Goal: Information Seeking & Learning: Compare options

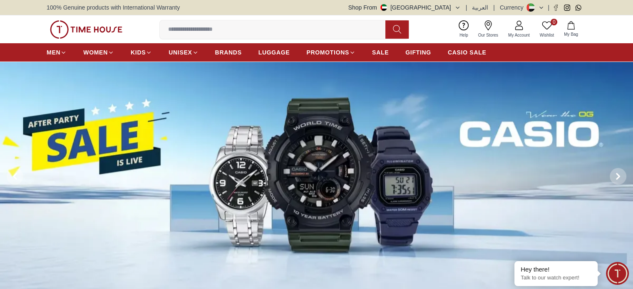
click at [291, 141] on img at bounding box center [316, 177] width 633 height 230
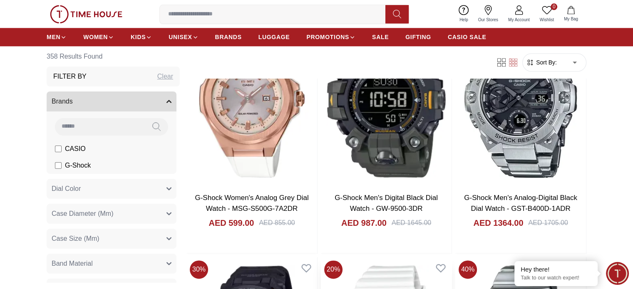
scroll to position [1082, 0]
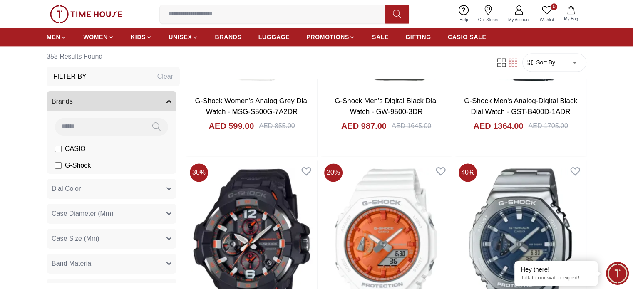
scroll to position [1207, 0]
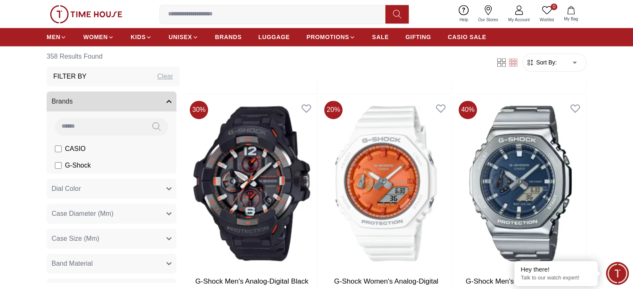
scroll to position [1194, 0]
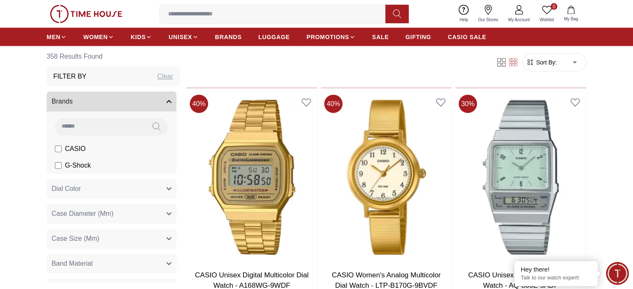
scroll to position [1985, 0]
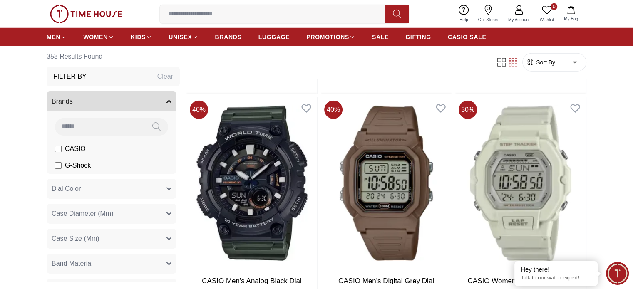
scroll to position [2609, 0]
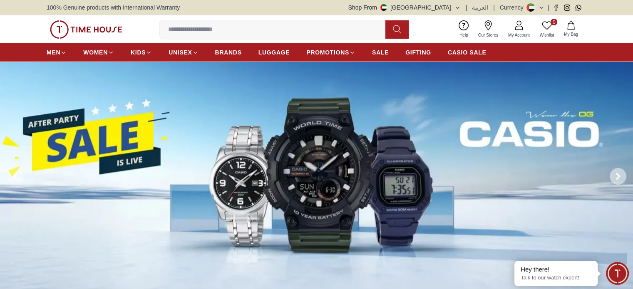
click at [618, 171] on span at bounding box center [618, 176] width 17 height 17
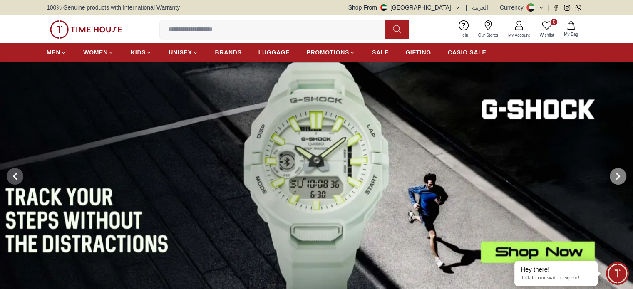
click at [618, 172] on span at bounding box center [618, 176] width 17 height 17
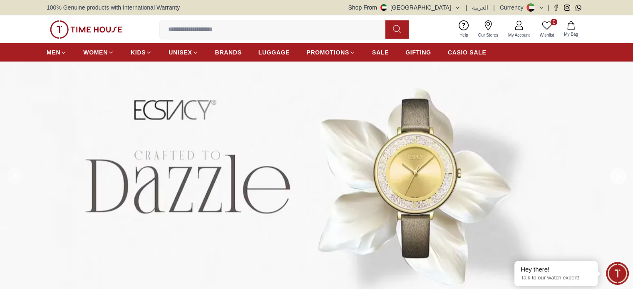
click at [618, 172] on span at bounding box center [618, 176] width 17 height 17
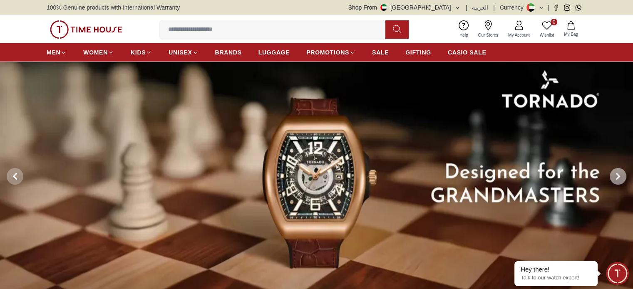
click at [618, 173] on span at bounding box center [618, 176] width 17 height 17
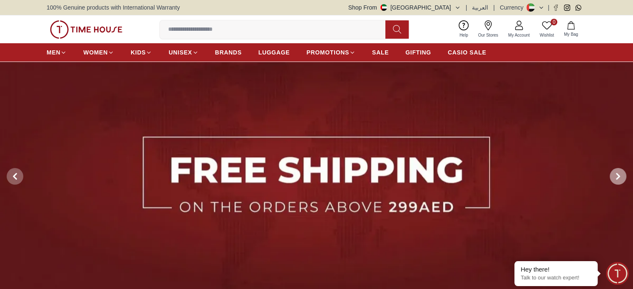
click at [618, 173] on icon at bounding box center [618, 176] width 7 height 7
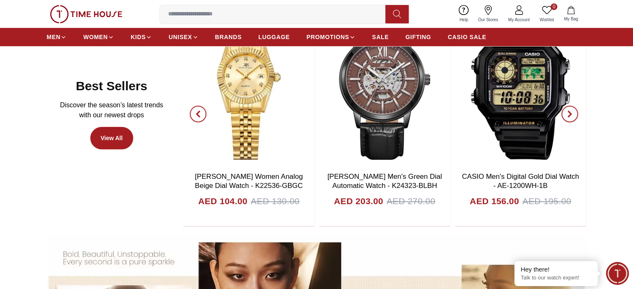
scroll to position [333, 0]
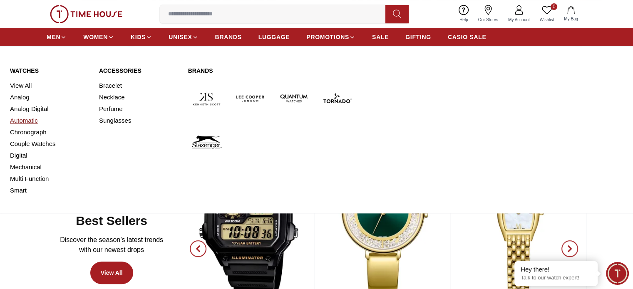
click at [31, 123] on link "Automatic" at bounding box center [49, 121] width 79 height 12
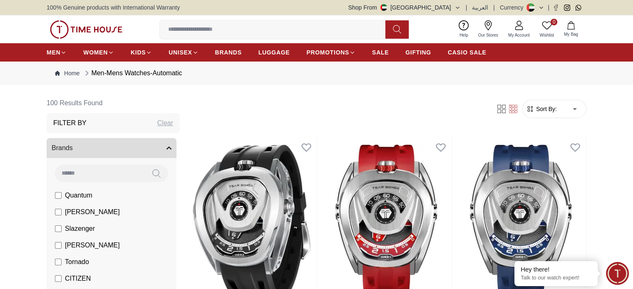
click at [54, 211] on li "[PERSON_NAME]" at bounding box center [113, 212] width 127 height 17
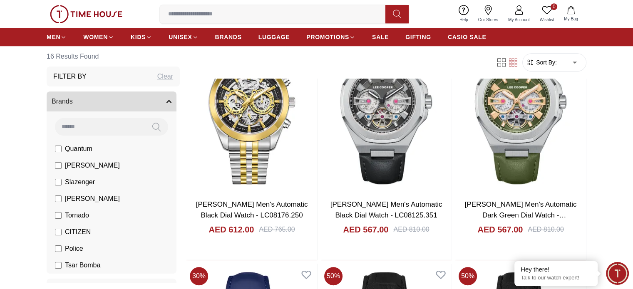
scroll to position [547, 0]
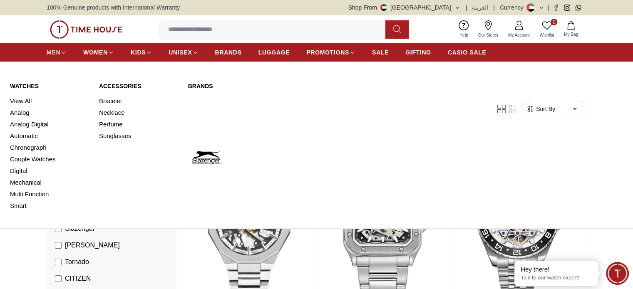
click at [58, 46] on link "MEN" at bounding box center [57, 52] width 20 height 15
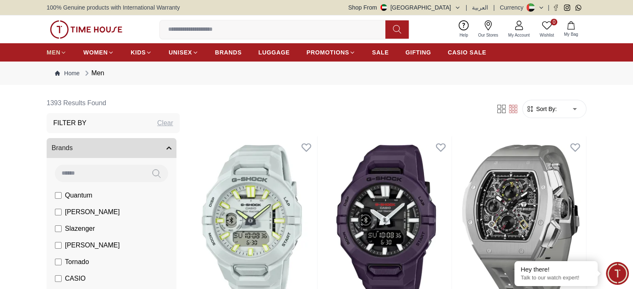
click at [62, 52] on icon at bounding box center [63, 53] width 6 height 6
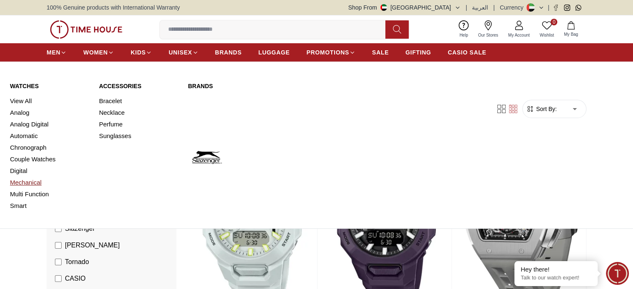
click at [31, 184] on link "Mechanical" at bounding box center [49, 183] width 79 height 12
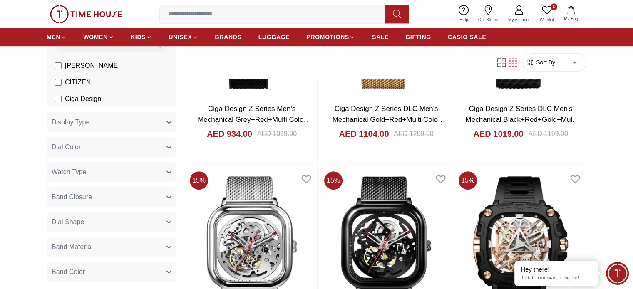
scroll to position [708, 0]
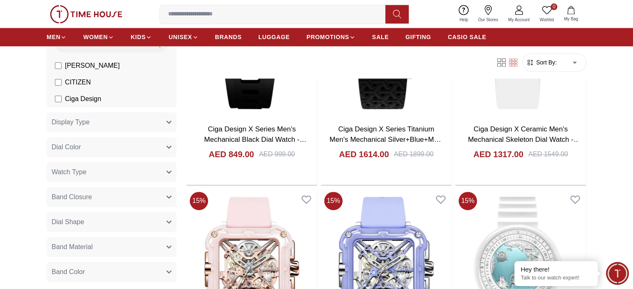
scroll to position [1166, 0]
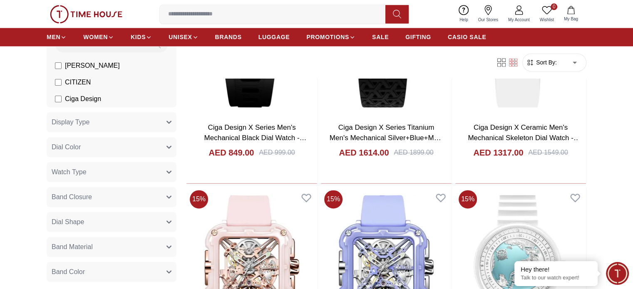
click at [550, 62] on span "Sort By:" at bounding box center [545, 62] width 22 height 8
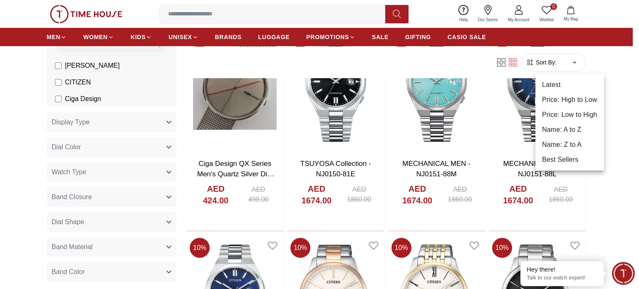
click at [571, 59] on body "100% Genuine products with International Warranty Shop From [GEOGRAPHIC_DATA] |…" at bounding box center [319, 103] width 639 height 2539
click at [559, 116] on li "Price: Low to High" at bounding box center [570, 114] width 69 height 15
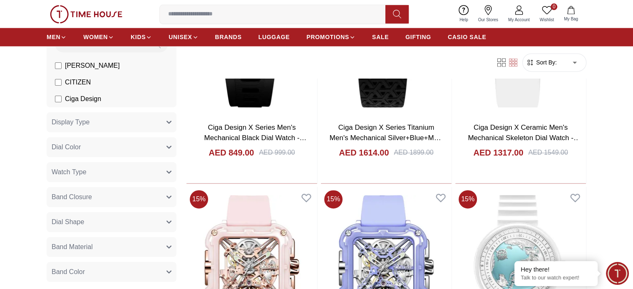
type input "*"
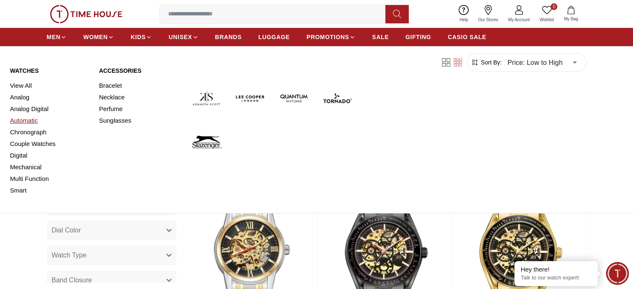
click at [19, 118] on link "Automatic" at bounding box center [49, 121] width 79 height 12
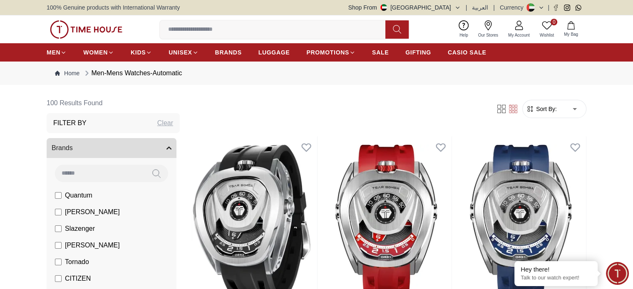
click at [549, 106] on span "Sort By:" at bounding box center [545, 109] width 22 height 8
click at [550, 112] on span "Sort By:" at bounding box center [545, 109] width 22 height 8
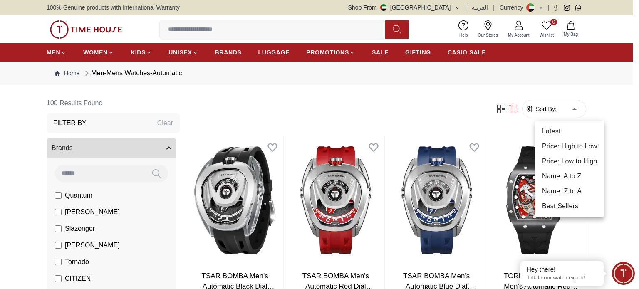
click at [564, 163] on li "Price: Low to High" at bounding box center [570, 161] width 69 height 15
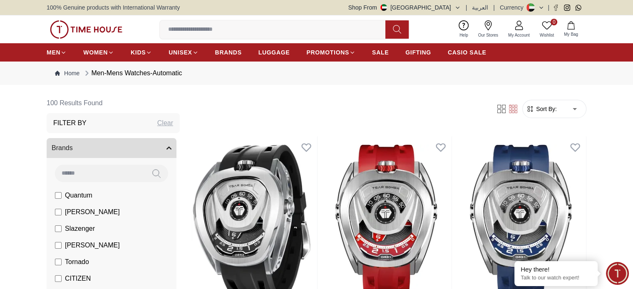
type input "*"
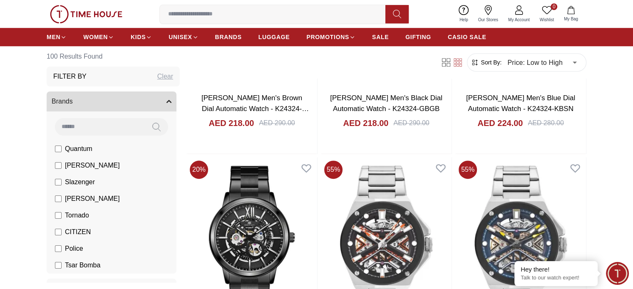
scroll to position [708, 0]
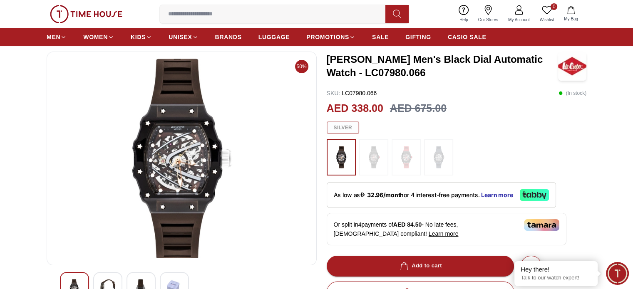
scroll to position [42, 0]
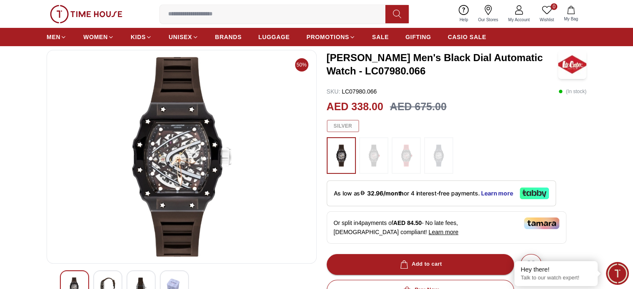
click at [372, 154] on img at bounding box center [373, 156] width 21 height 28
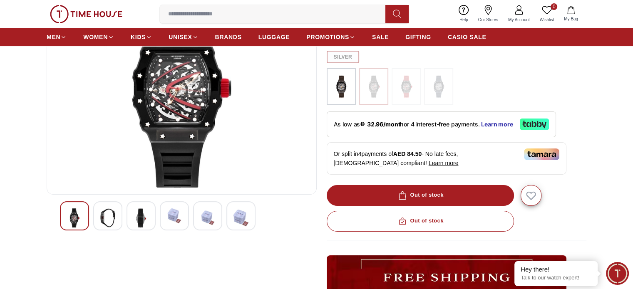
scroll to position [83, 0]
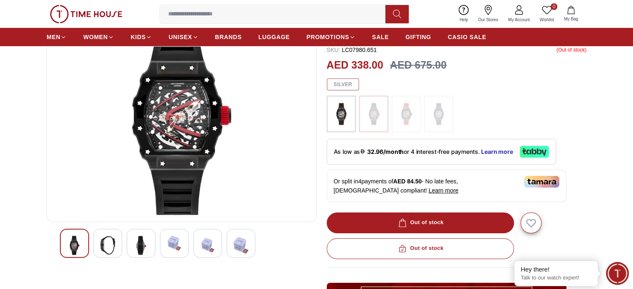
click at [105, 241] on img at bounding box center [107, 245] width 15 height 19
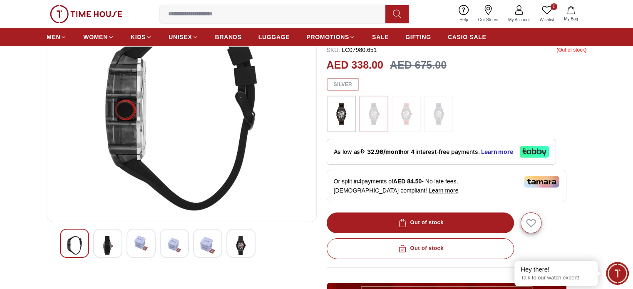
click at [134, 243] on img at bounding box center [141, 243] width 15 height 15
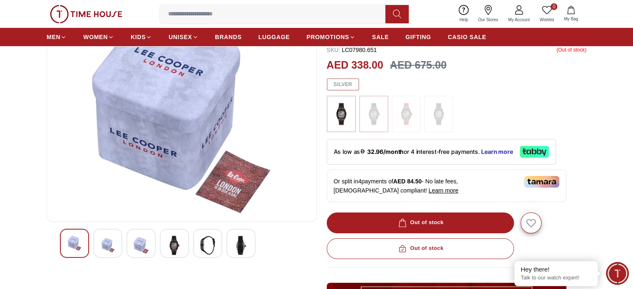
click at [177, 242] on img at bounding box center [174, 245] width 15 height 19
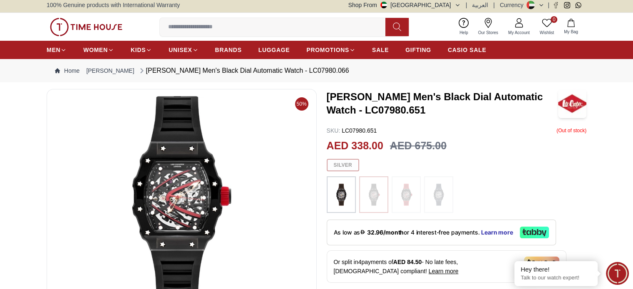
scroll to position [0, 0]
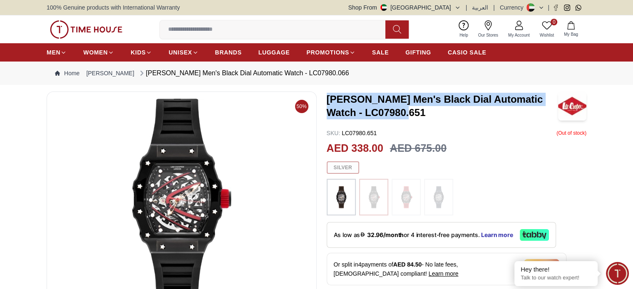
drag, startPoint x: 395, startPoint y: 112, endPoint x: 325, endPoint y: 96, distance: 71.7
copy h3 "[PERSON_NAME] Men's Black Dial Automatic Watch - LC07980.651"
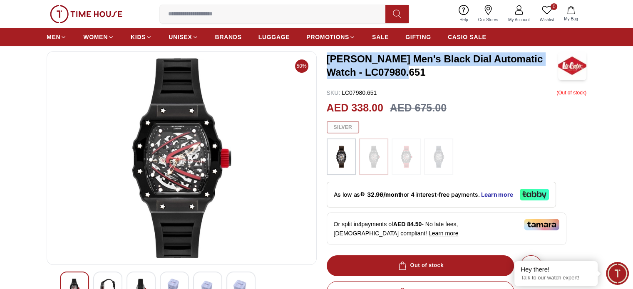
scroll to position [42, 0]
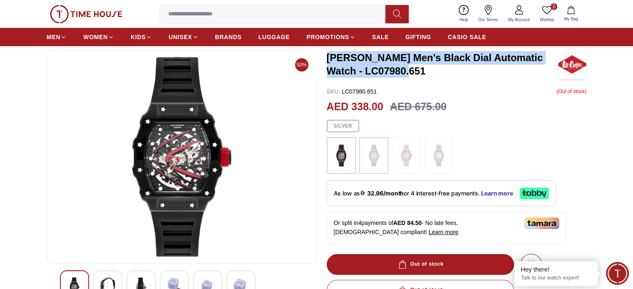
copy h3 "[PERSON_NAME] Men's Black Dial Automatic Watch - LC07980.651"
click at [400, 159] on img at bounding box center [406, 156] width 21 height 28
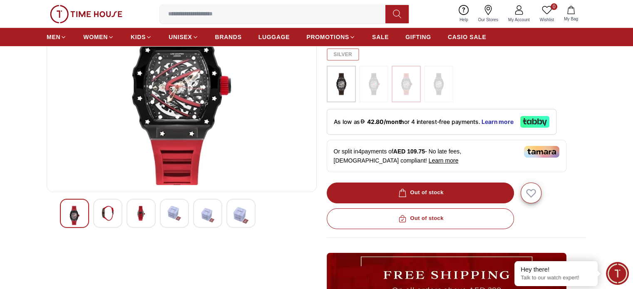
scroll to position [125, 0]
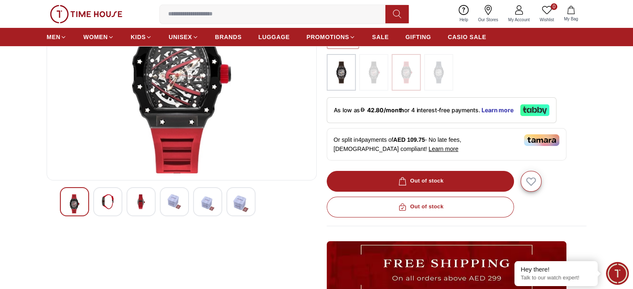
click at [375, 80] on img at bounding box center [373, 72] width 21 height 28
click at [373, 70] on img at bounding box center [373, 72] width 21 height 28
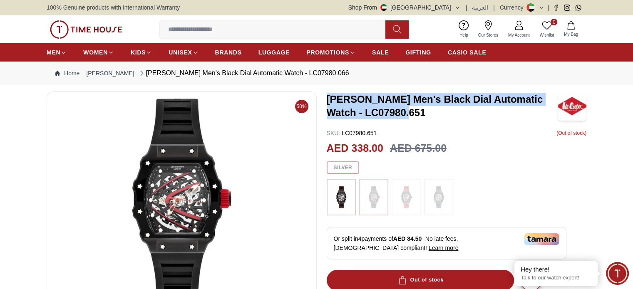
drag, startPoint x: 391, startPoint y: 108, endPoint x: 326, endPoint y: 97, distance: 65.9
click at [327, 97] on h3 "[PERSON_NAME] Men's Black Dial Automatic Watch - LC07980.651" at bounding box center [442, 106] width 231 height 27
copy h3 "[PERSON_NAME] Men's Black Dial Automatic Watch - LC07980.651"
drag, startPoint x: 382, startPoint y: 101, endPoint x: 385, endPoint y: 107, distance: 7.3
click at [382, 101] on h3 "[PERSON_NAME] Men's Black Dial Automatic Watch - LC07980.651" at bounding box center [442, 106] width 231 height 27
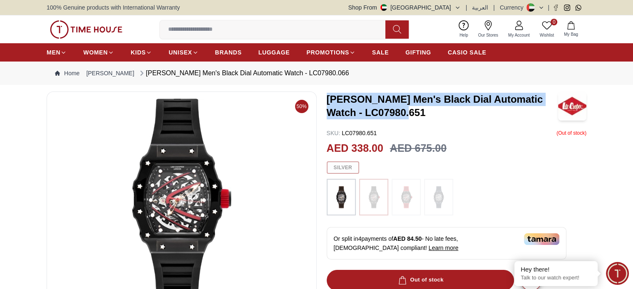
click at [386, 119] on h3 "[PERSON_NAME] Men's Black Dial Automatic Watch - LC07980.651" at bounding box center [442, 106] width 231 height 27
click at [369, 114] on h3 "[PERSON_NAME] Men's Black Dial Automatic Watch - LC07980.651" at bounding box center [442, 106] width 231 height 27
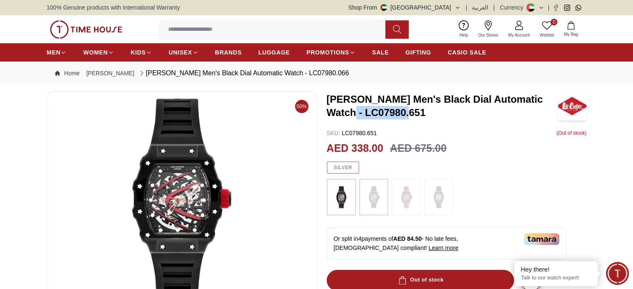
drag, startPoint x: 328, startPoint y: 113, endPoint x: 388, endPoint y: 115, distance: 60.4
